Goal: Transaction & Acquisition: Purchase product/service

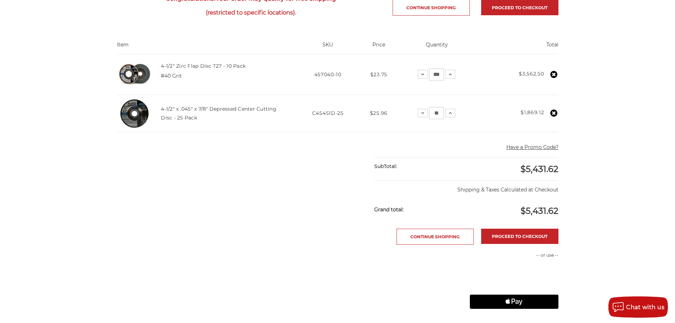
scroll to position [248, 0]
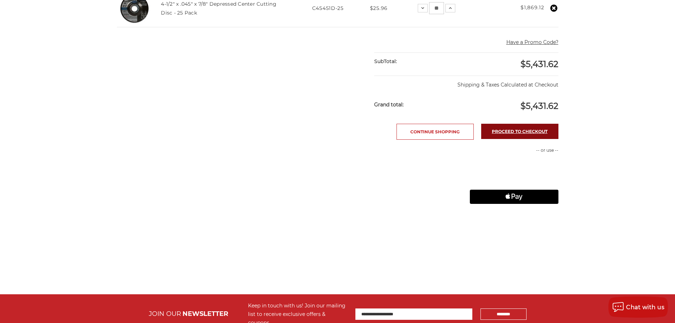
click at [494, 132] on link "Proceed to checkout" at bounding box center [519, 131] width 77 height 15
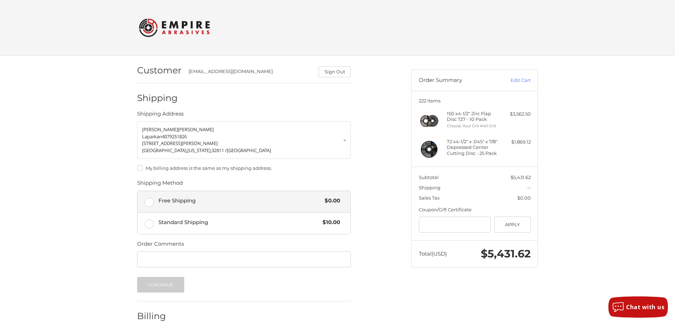
click at [183, 199] on span "Free Shipping" at bounding box center [239, 201] width 163 height 8
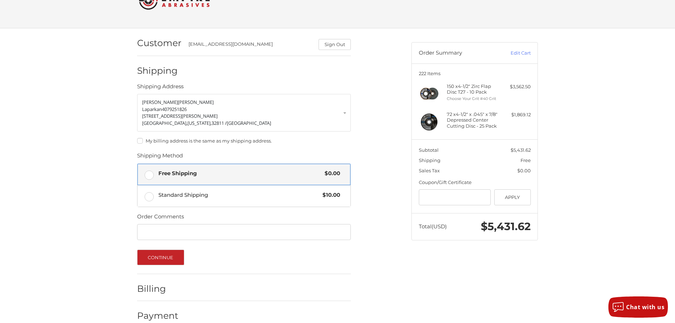
scroll to position [39, 0]
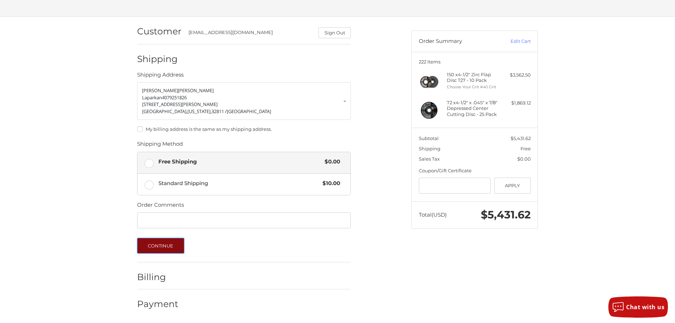
click at [177, 251] on button "Continue" at bounding box center [160, 246] width 47 height 16
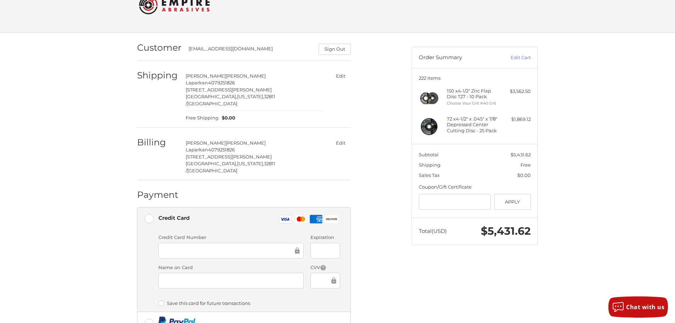
scroll to position [35, 0]
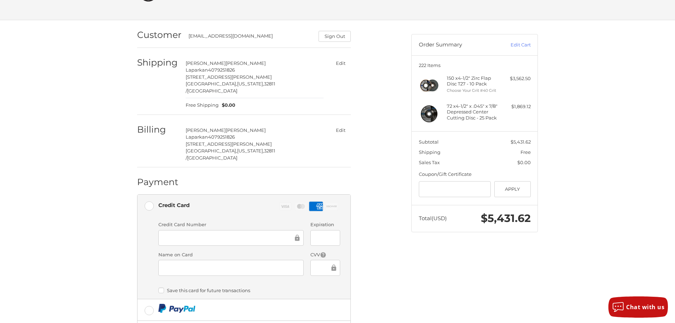
click at [188, 260] on div at bounding box center [230, 268] width 145 height 16
click at [129, 223] on div "Customer [EMAIL_ADDRESS][DOMAIN_NAME] Sign Out Shipping [PERSON_NAME] Laparkan …" at bounding box center [337, 219] width 425 height 399
click at [313, 230] on div at bounding box center [325, 238] width 29 height 16
click at [433, 286] on div "Customer [EMAIL_ADDRESS][DOMAIN_NAME] Sign Out Shipping [PERSON_NAME] Laparkan …" at bounding box center [337, 219] width 425 height 399
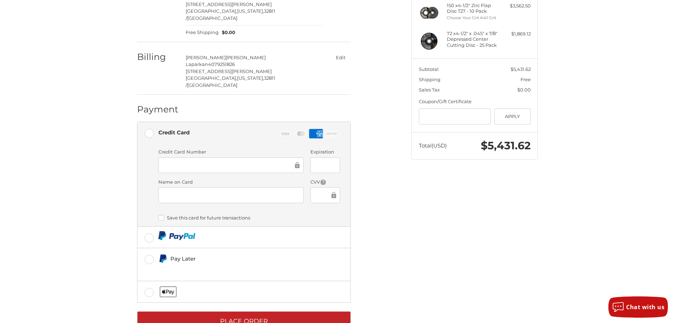
scroll to position [118, 0]
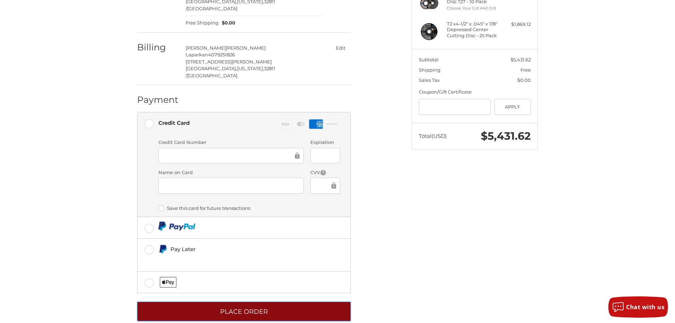
click at [245, 302] on button "Place Order" at bounding box center [244, 312] width 214 height 20
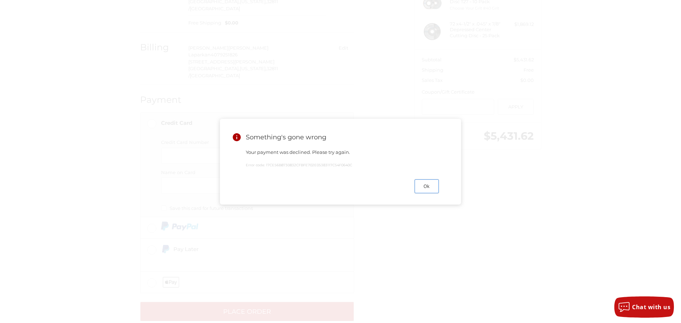
click at [426, 190] on button "Ok" at bounding box center [426, 186] width 24 height 14
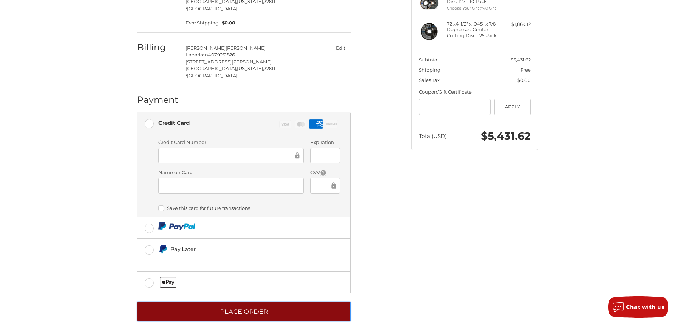
click at [285, 302] on button "Place Order" at bounding box center [244, 312] width 214 height 20
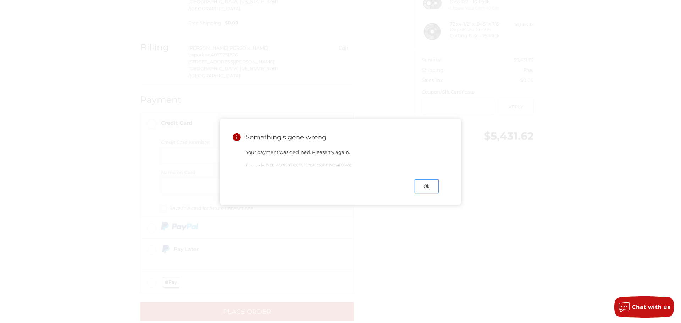
click at [428, 189] on button "Ok" at bounding box center [426, 186] width 24 height 14
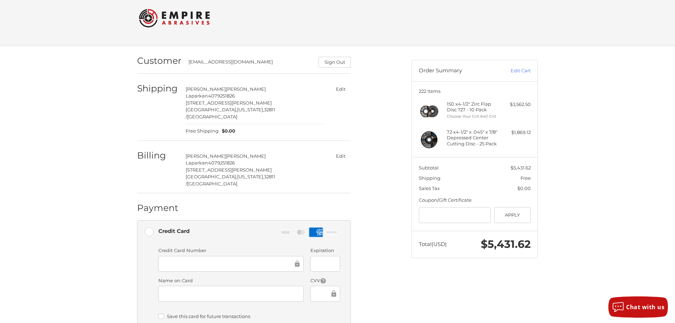
scroll to position [0, 0]
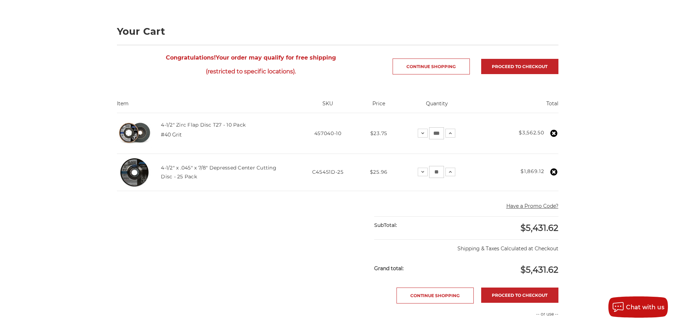
scroll to position [78, 0]
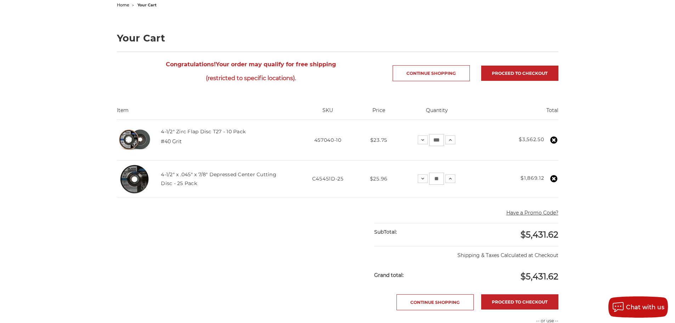
click at [553, 176] on use at bounding box center [554, 178] width 7 height 7
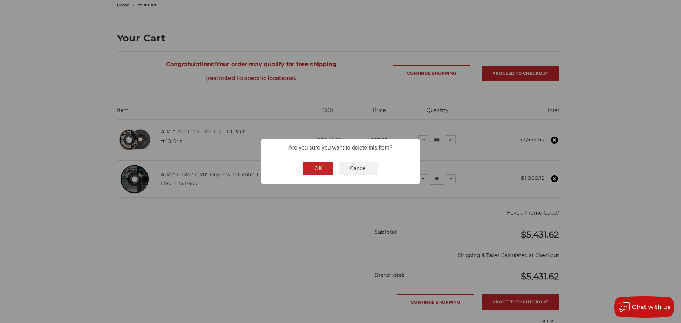
click at [325, 169] on button "OK" at bounding box center [318, 168] width 30 height 13
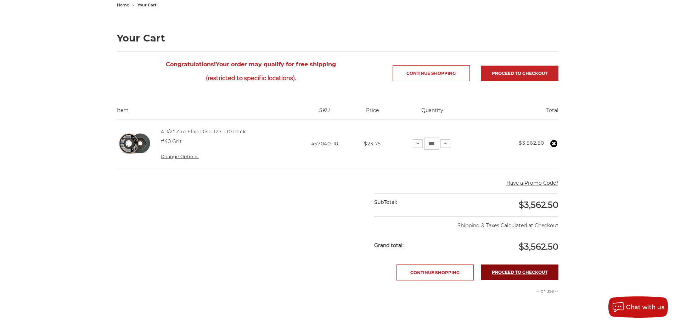
click at [501, 271] on link "Proceed to checkout" at bounding box center [519, 272] width 77 height 15
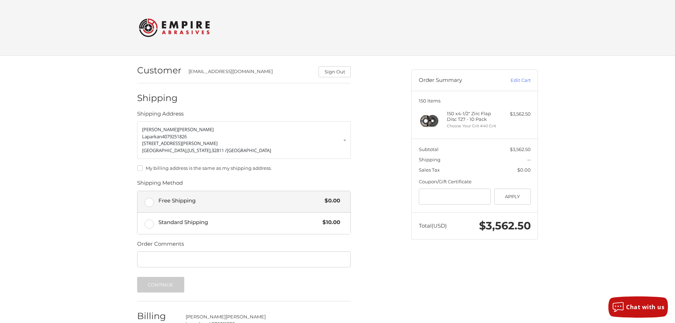
click at [241, 202] on span "Free Shipping" at bounding box center [239, 201] width 163 height 8
click at [174, 283] on button "Continue" at bounding box center [160, 285] width 47 height 16
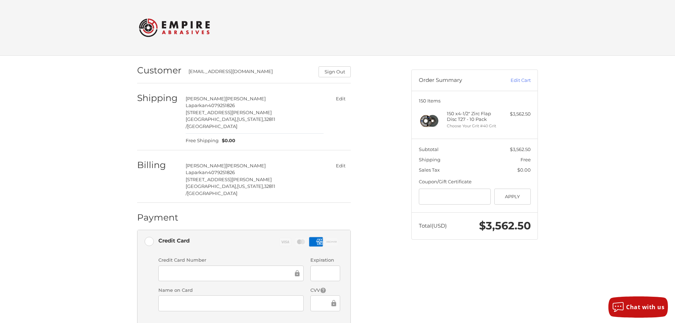
click at [125, 274] on div "Customer [EMAIL_ADDRESS][DOMAIN_NAME] Sign Out Shipping [PERSON_NAME] Laparkan …" at bounding box center [337, 255] width 425 height 399
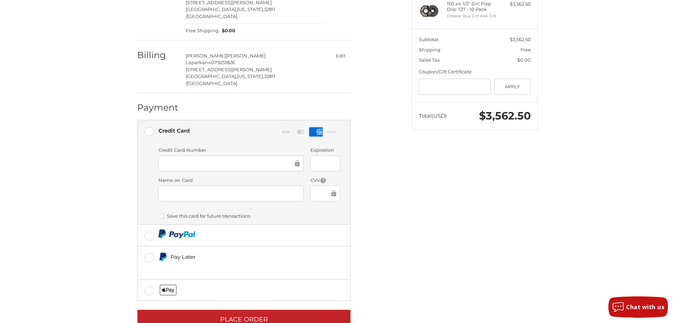
scroll to position [118, 0]
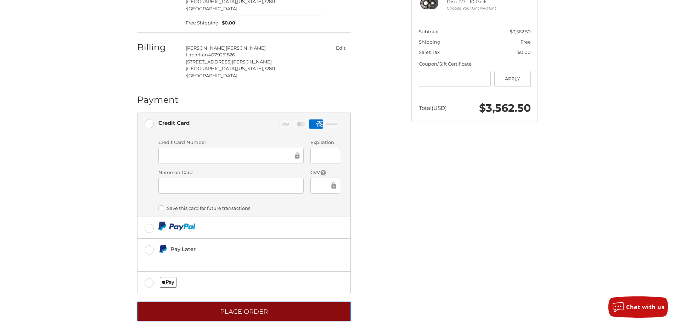
click at [249, 302] on button "Place Order" at bounding box center [244, 312] width 214 height 20
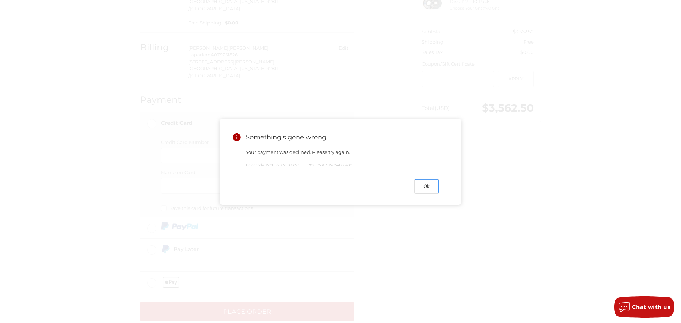
click at [428, 186] on button "Ok" at bounding box center [426, 186] width 24 height 14
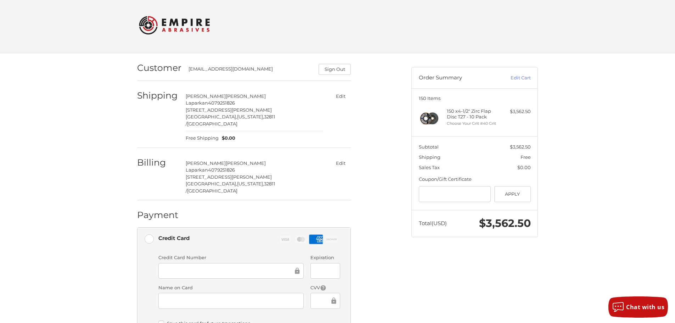
scroll to position [0, 0]
